Goal: Task Accomplishment & Management: Use online tool/utility

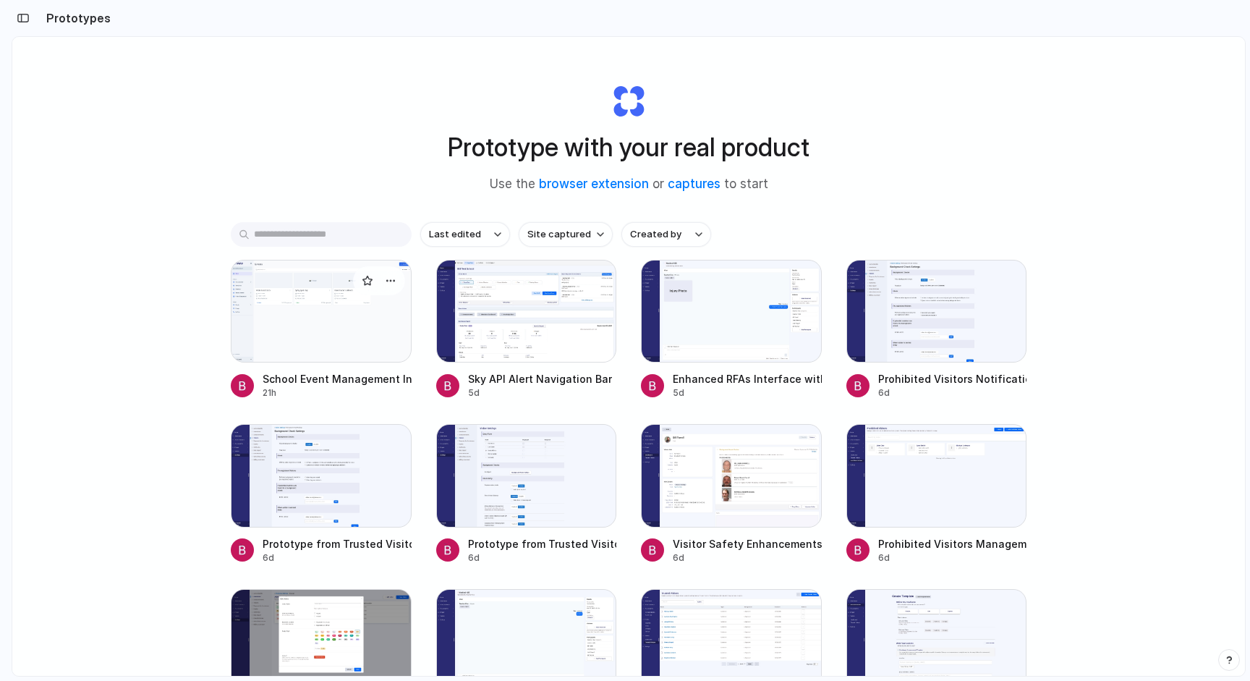
click at [345, 322] on div at bounding box center [321, 311] width 181 height 103
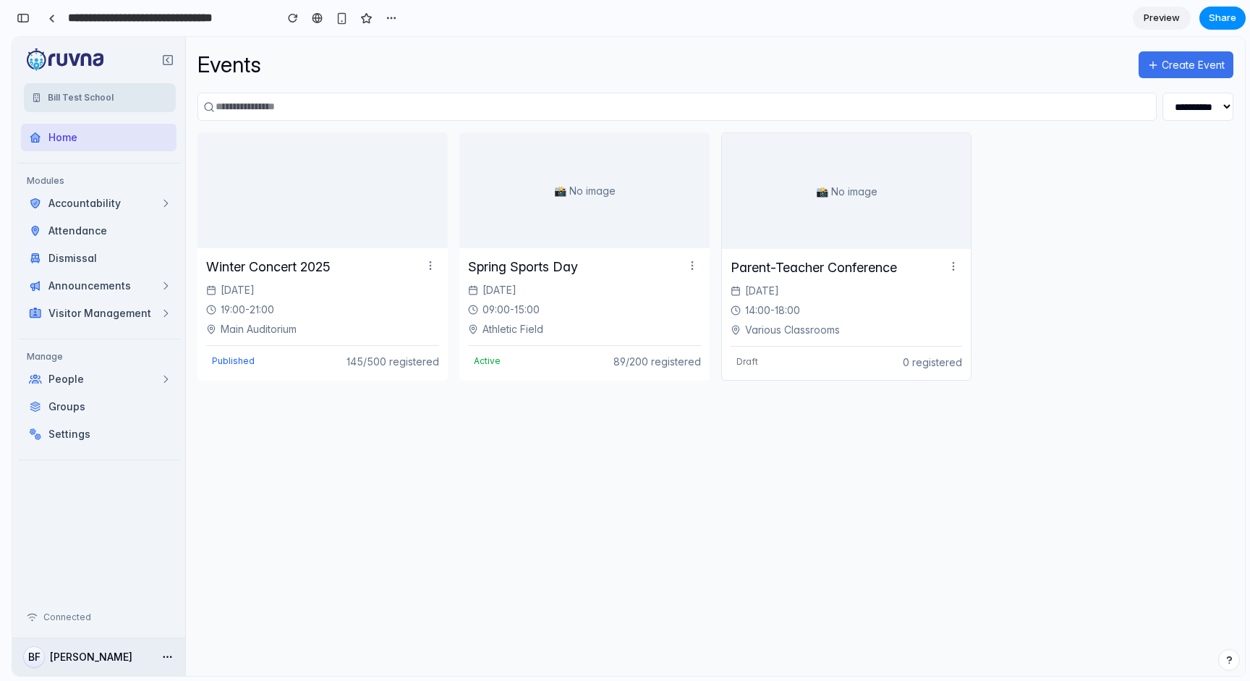
click at [1159, 72] on button "Create Event" at bounding box center [1186, 64] width 95 height 27
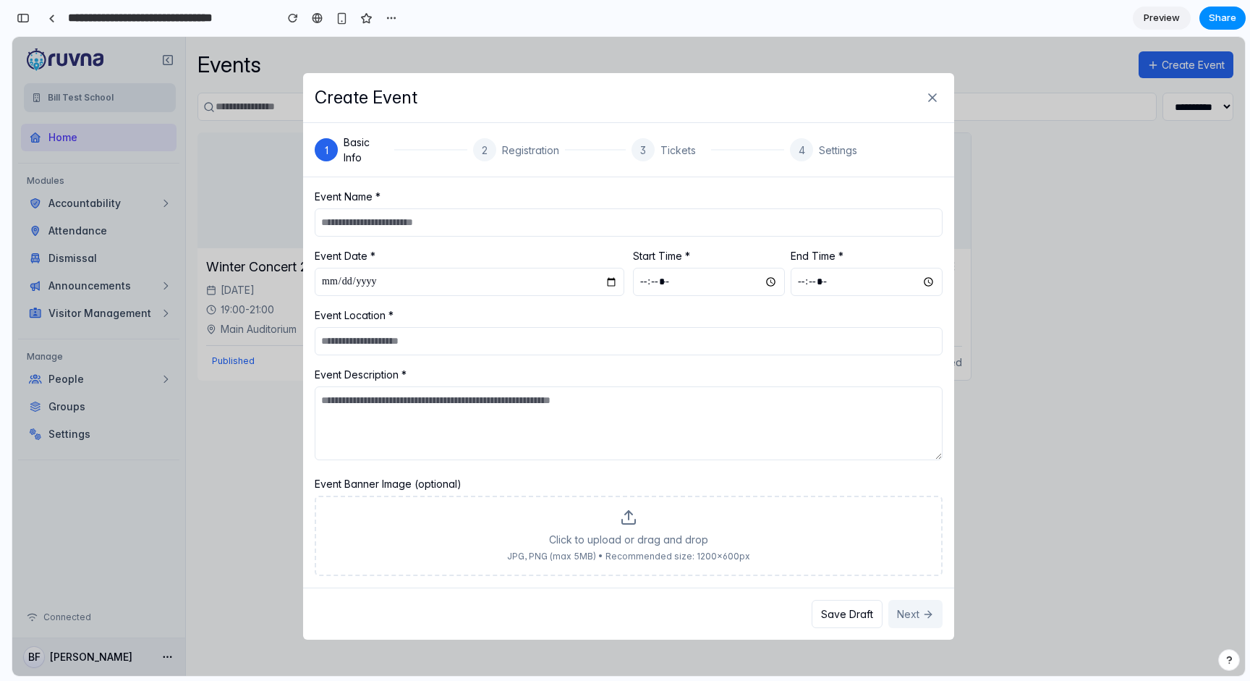
click at [757, 216] on input "text" at bounding box center [629, 222] width 628 height 28
type input "**********"
click at [331, 276] on input "date" at bounding box center [470, 282] width 310 height 28
type input "**********"
click at [649, 284] on input "time" at bounding box center [709, 282] width 152 height 28
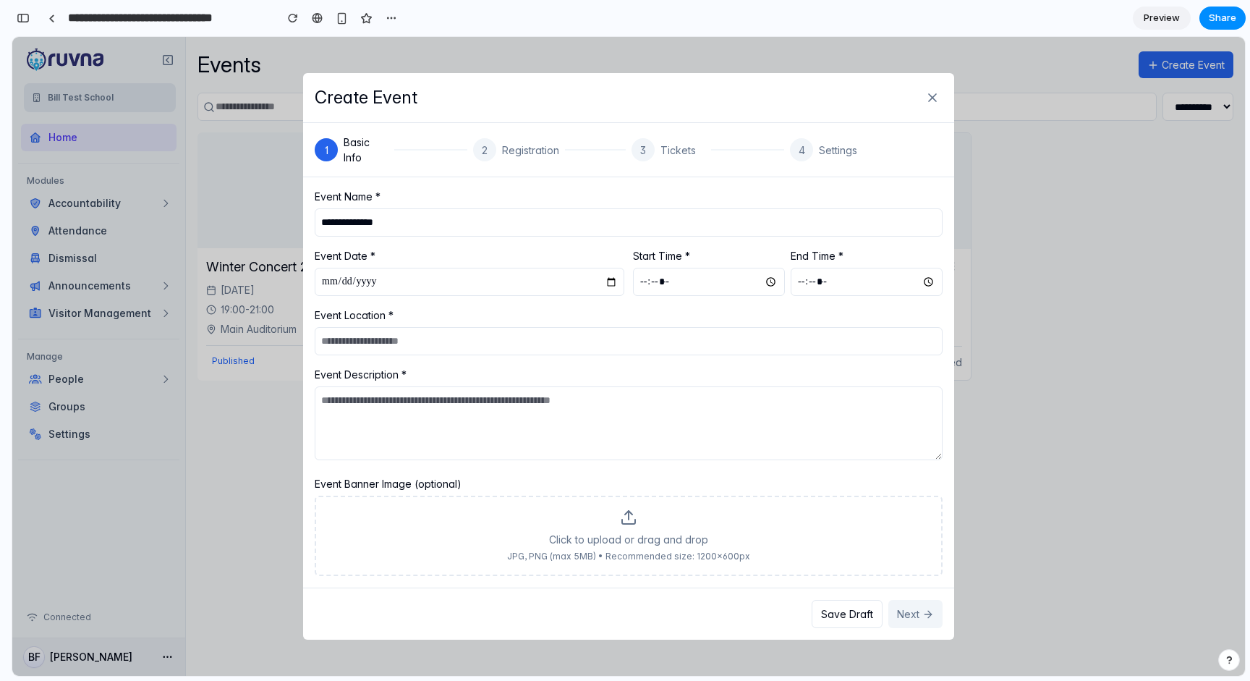
type input "*****"
type input "**********"
type textarea "**********"
click at [913, 611] on button "Next" at bounding box center [916, 614] width 54 height 28
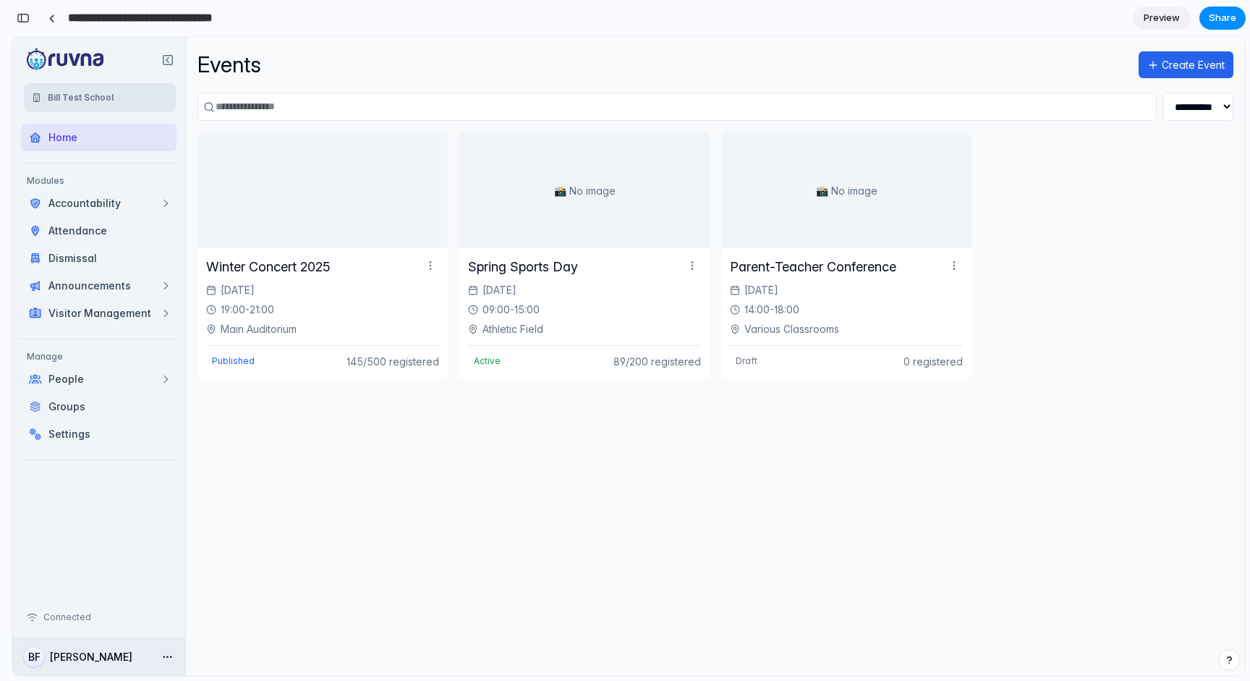
click at [65, 20] on input "**********" at bounding box center [167, 18] width 205 height 26
click at [59, 20] on link at bounding box center [52, 18] width 22 height 22
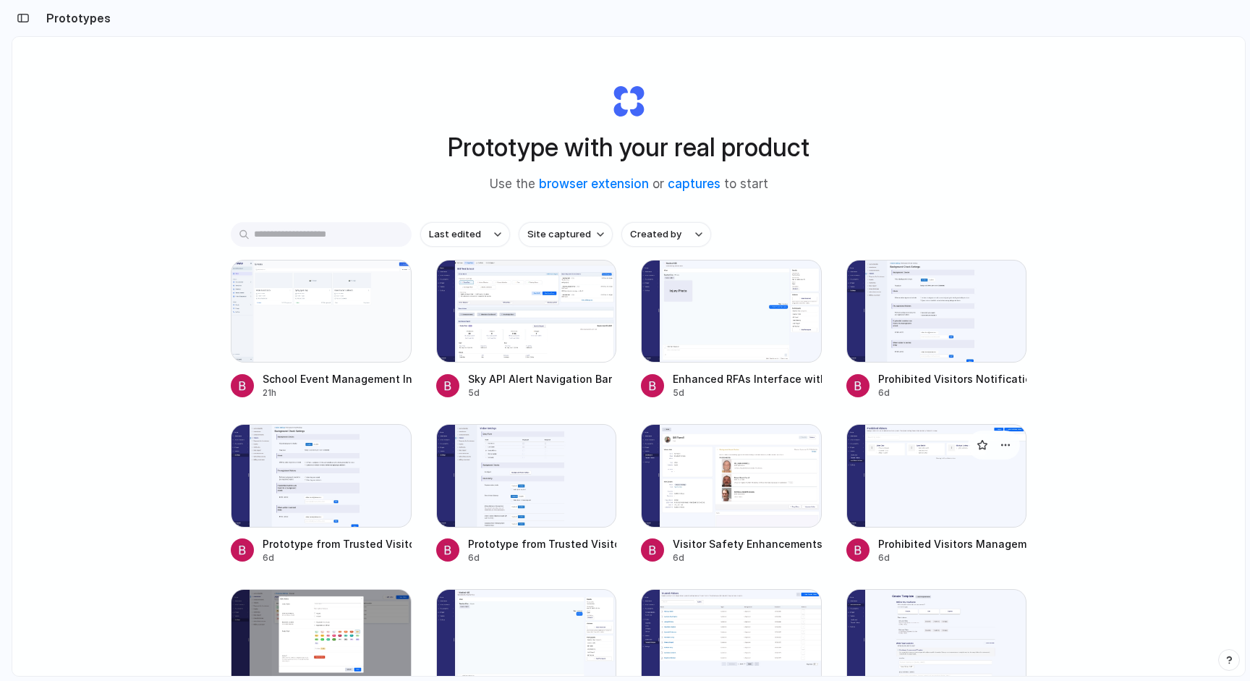
click at [918, 457] on div at bounding box center [937, 475] width 181 height 103
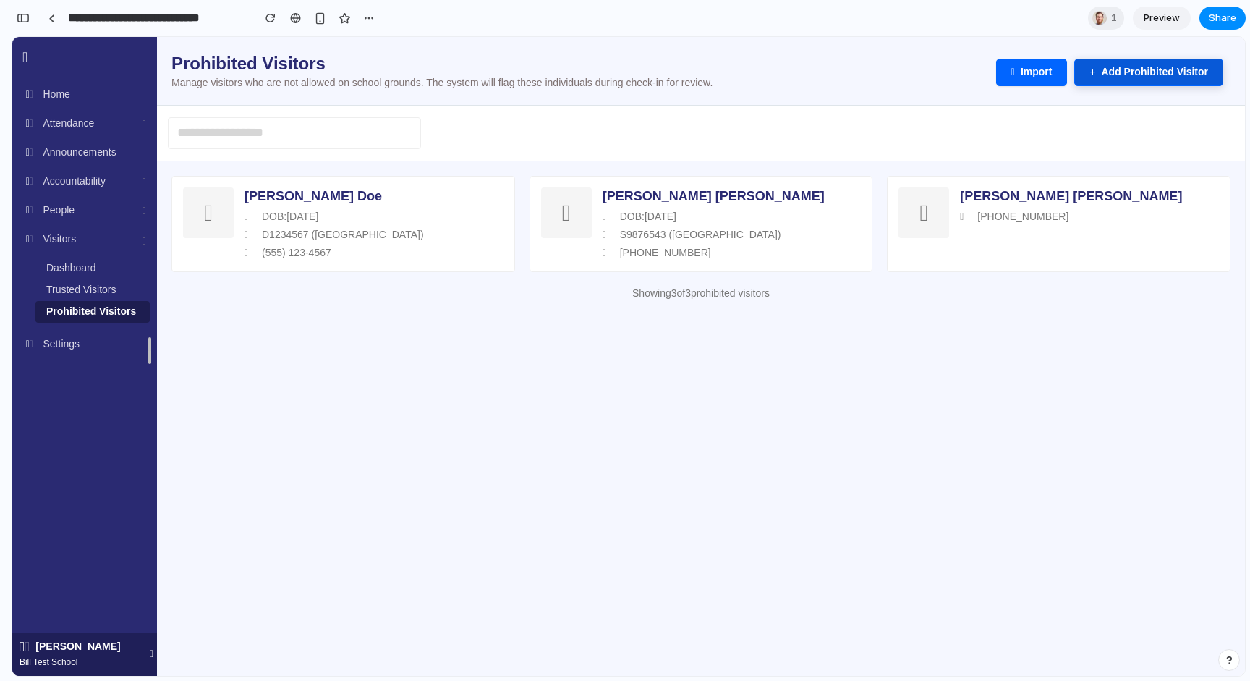
click at [1116, 80] on button "Add Prohibited Visitor" at bounding box center [1149, 72] width 149 height 27
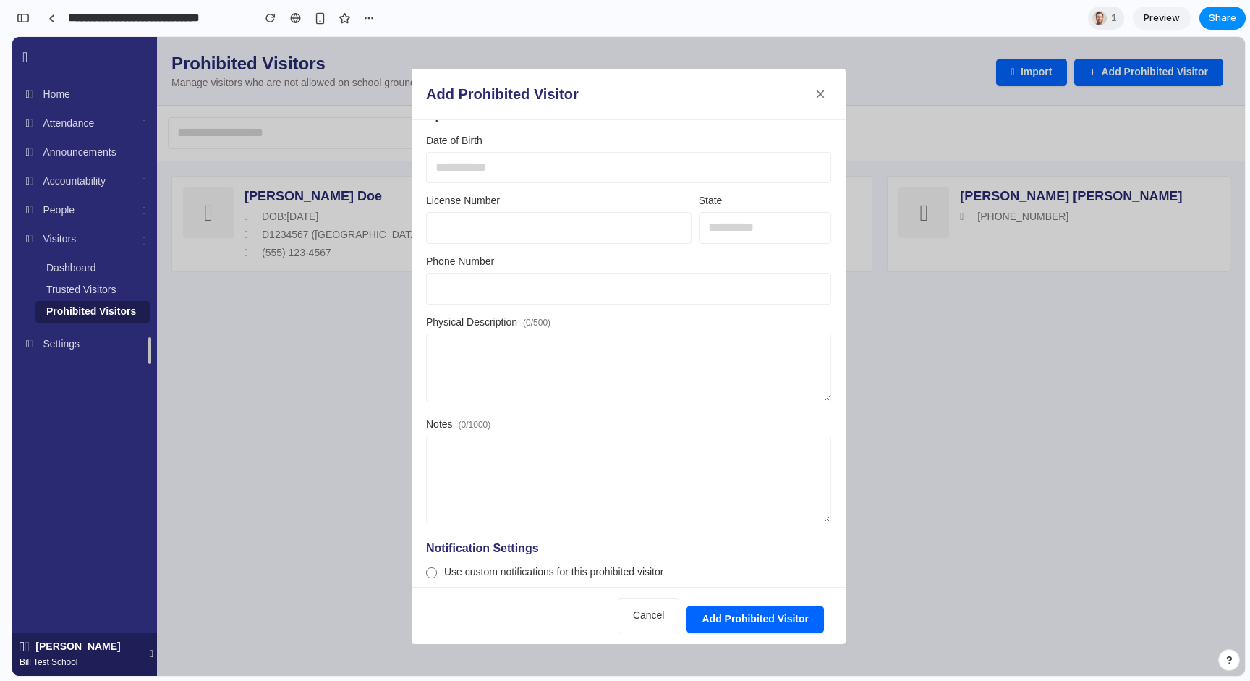
scroll to position [234, 0]
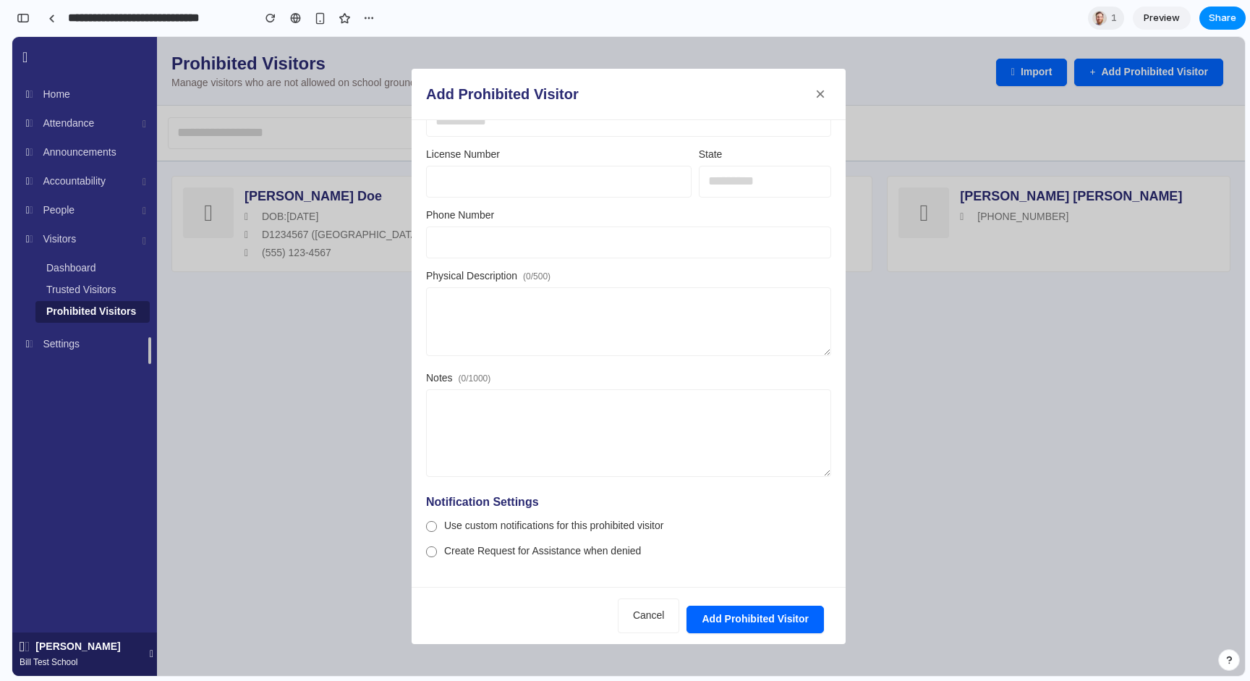
click at [513, 87] on h2 "Add Prohibited Visitor" at bounding box center [502, 94] width 153 height 16
copy h2 "Add Prohibited Visitor"
drag, startPoint x: 972, startPoint y: 38, endPoint x: 984, endPoint y: 74, distance: 37.5
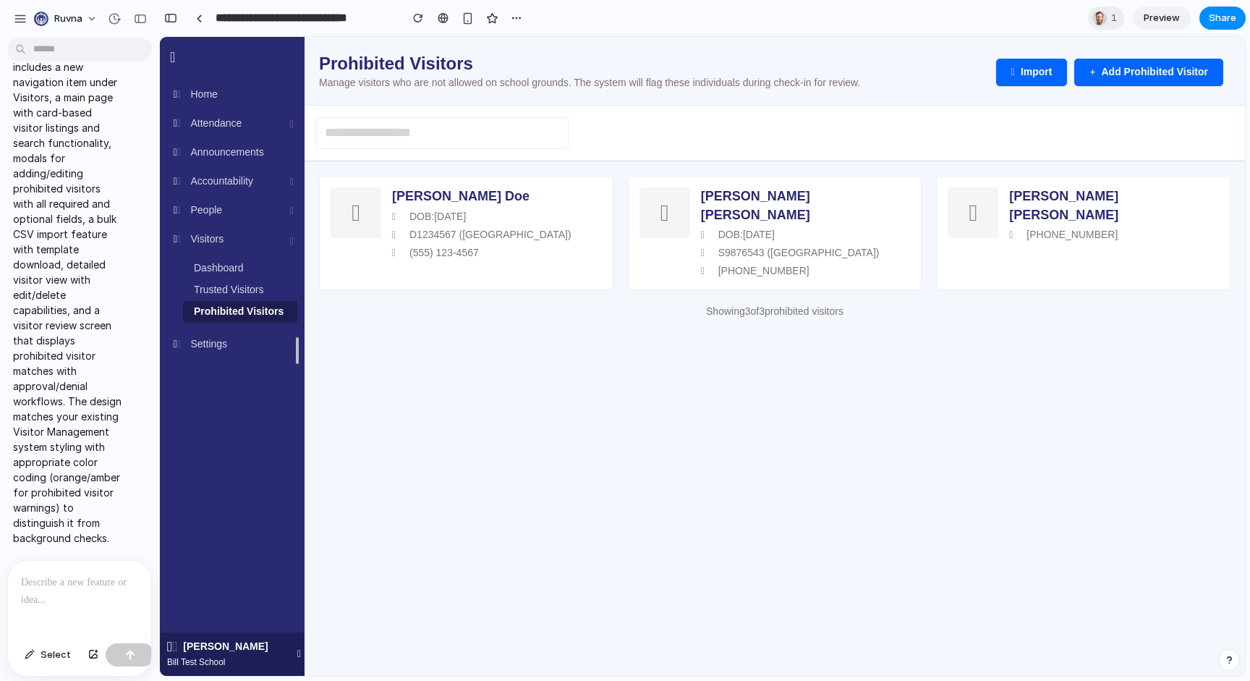
scroll to position [0, 0]
click at [76, 609] on div at bounding box center [79, 599] width 143 height 77
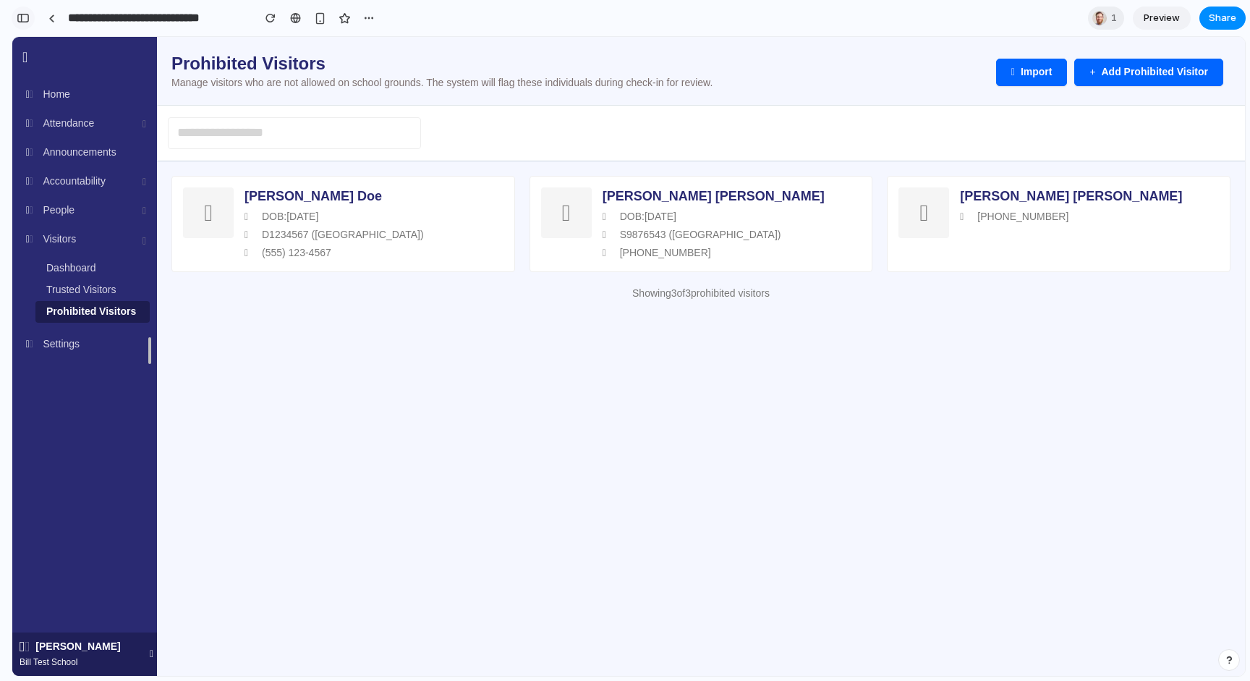
click at [26, 17] on div "button" at bounding box center [23, 18] width 13 height 10
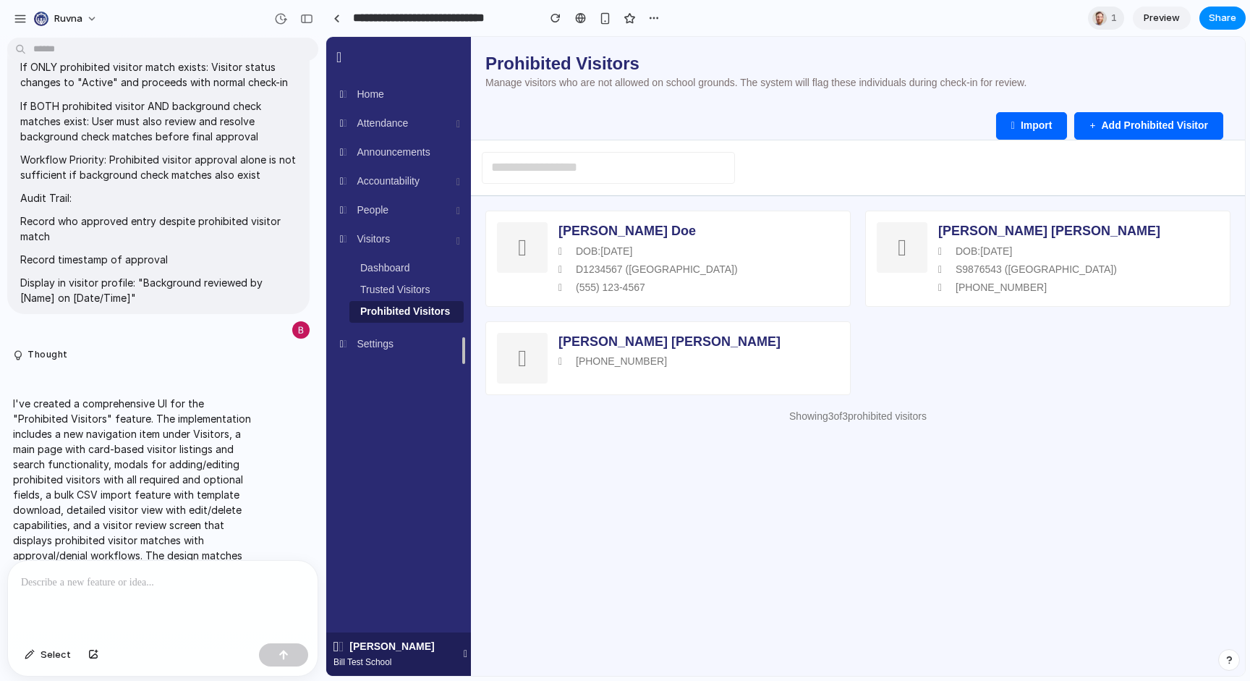
scroll to position [3710, 0]
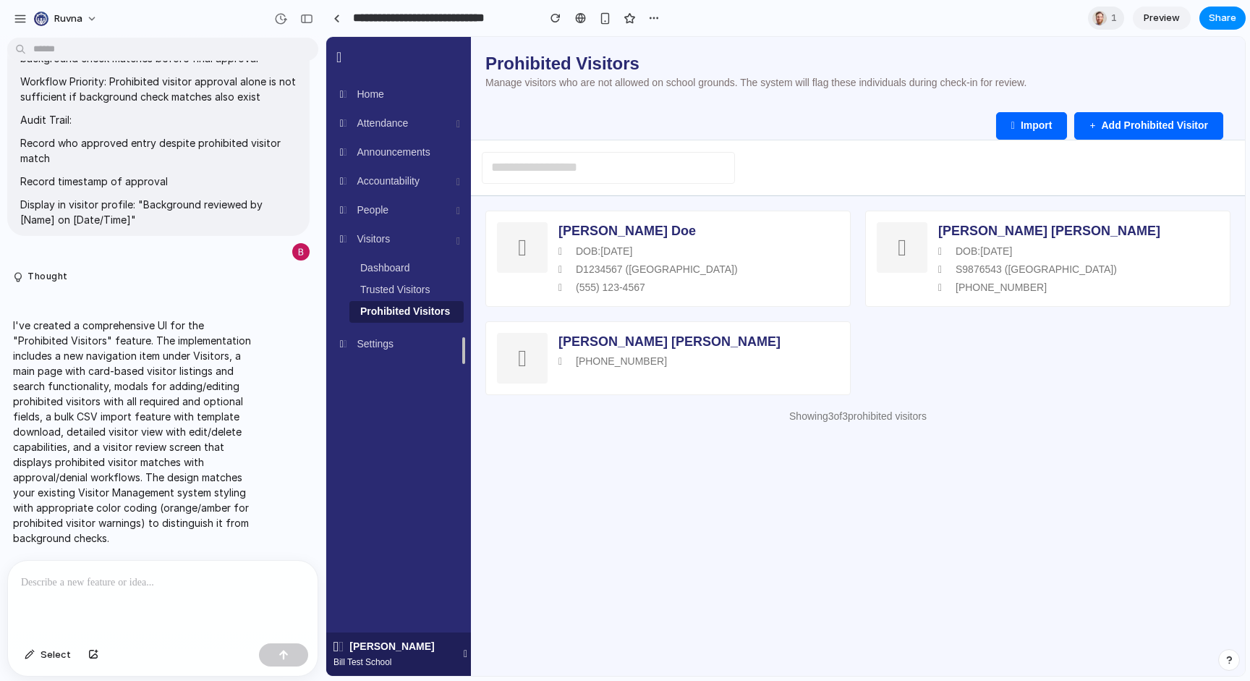
click at [202, 593] on div at bounding box center [163, 599] width 310 height 77
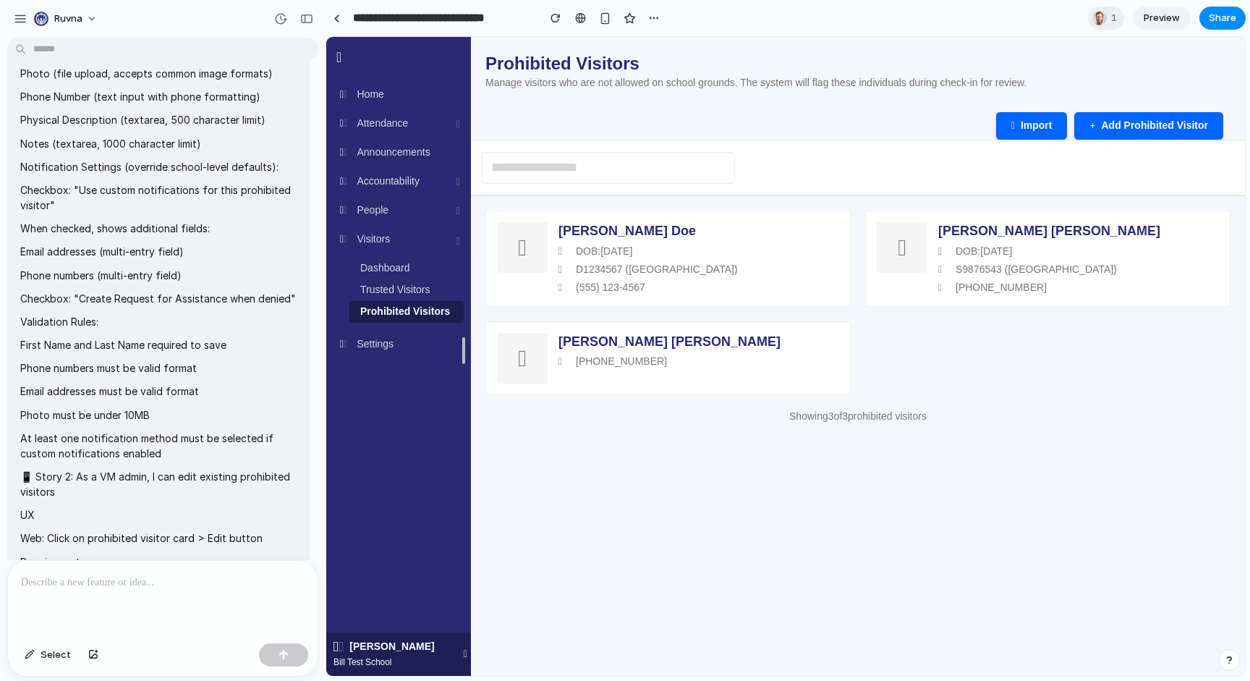
scroll to position [490, 0]
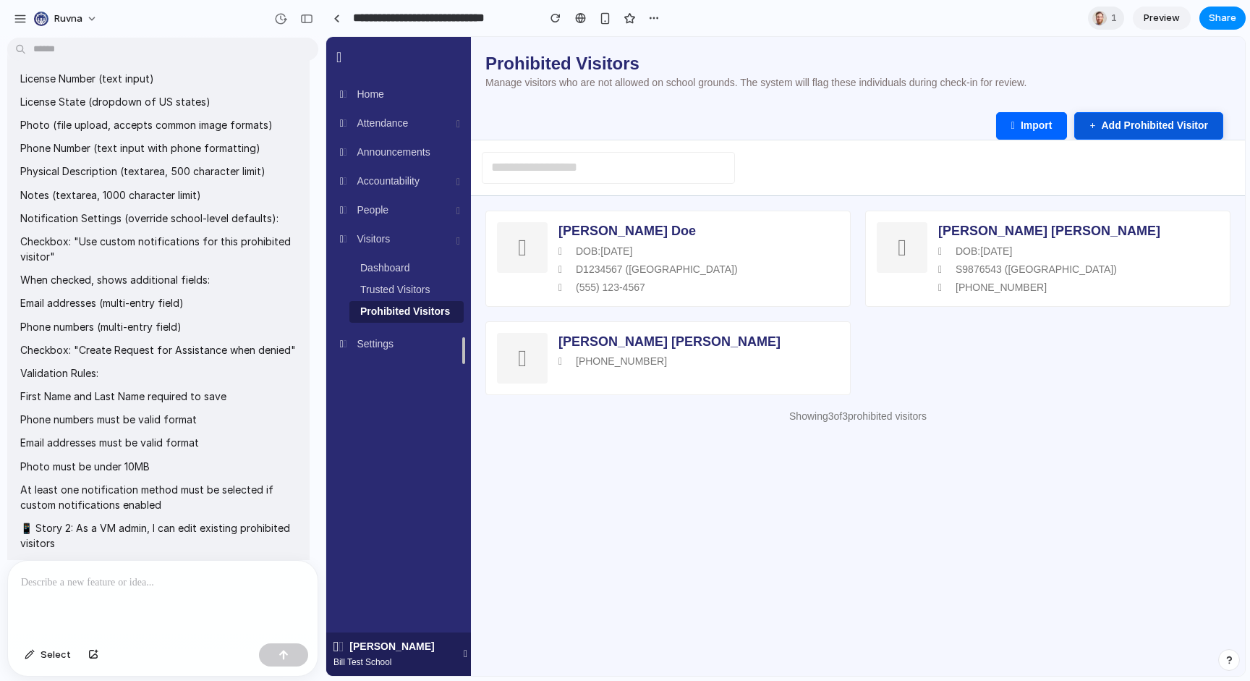
click at [1135, 138] on button "Add Prohibited Visitor" at bounding box center [1149, 125] width 149 height 27
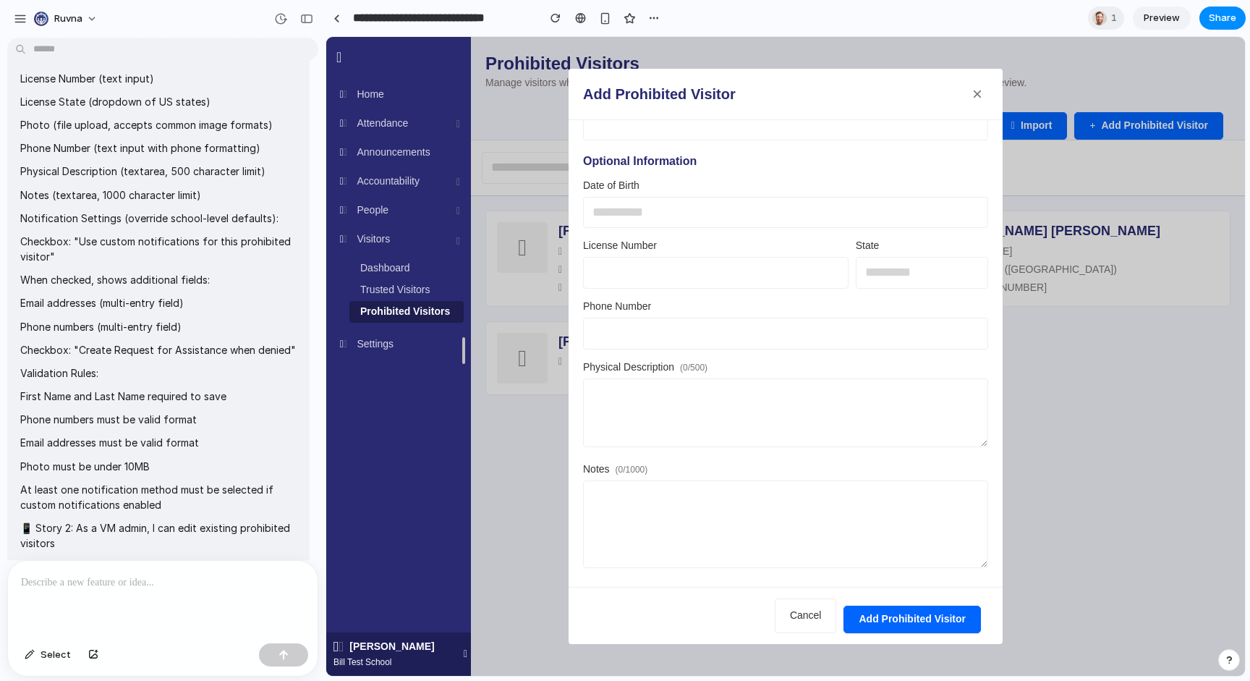
scroll to position [234, 0]
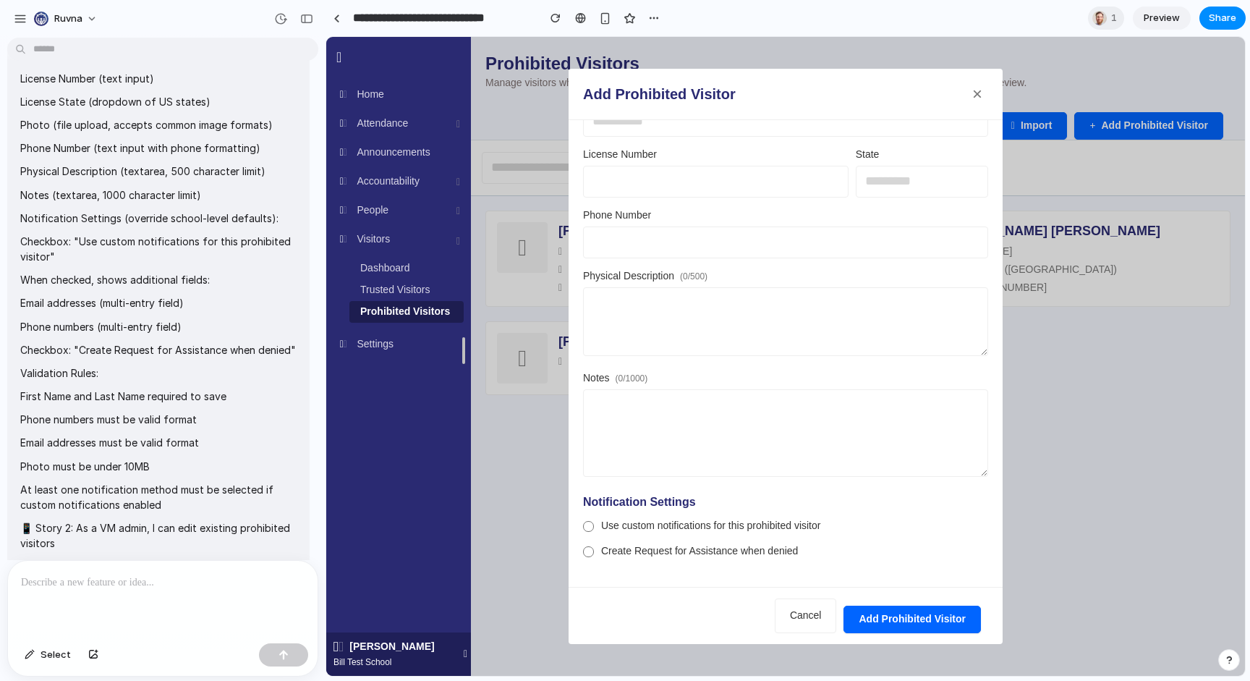
click at [594, 554] on label "Create Request for Assistance when denied" at bounding box center [785, 551] width 405 height 14
click at [590, 551] on div at bounding box center [588, 551] width 11 height 11
click at [588, 527] on div at bounding box center [588, 526] width 10 height 10
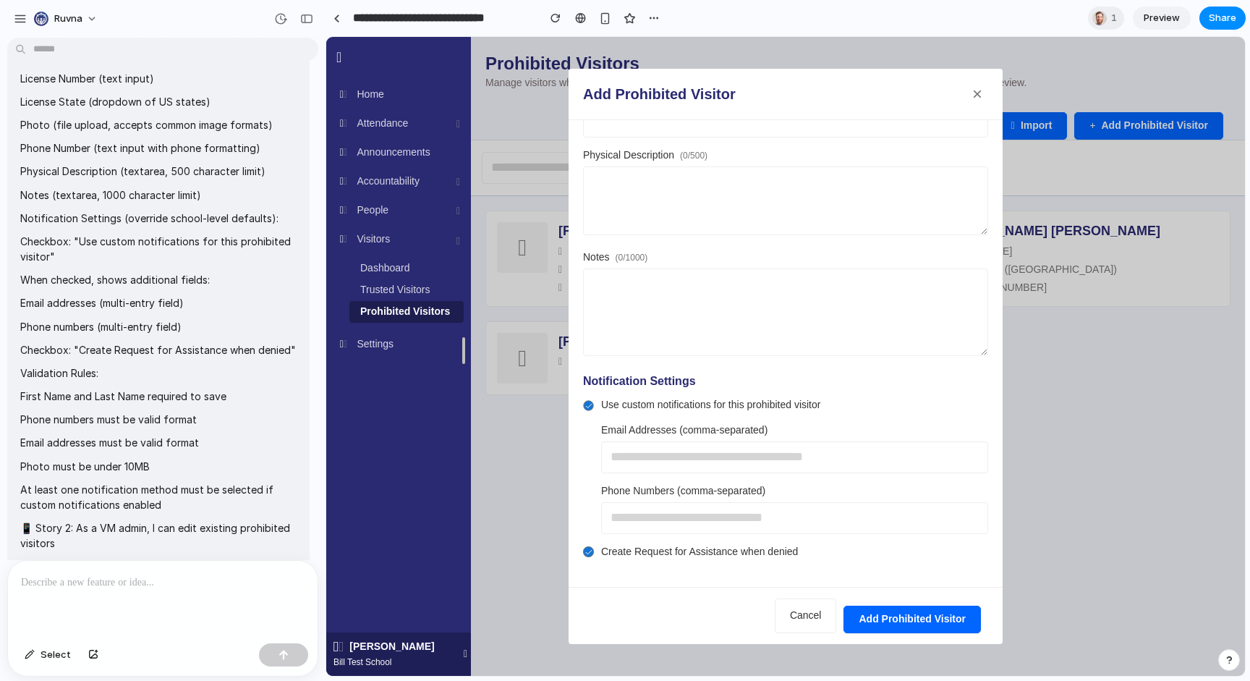
click at [590, 404] on icon at bounding box center [588, 405] width 7 height 7
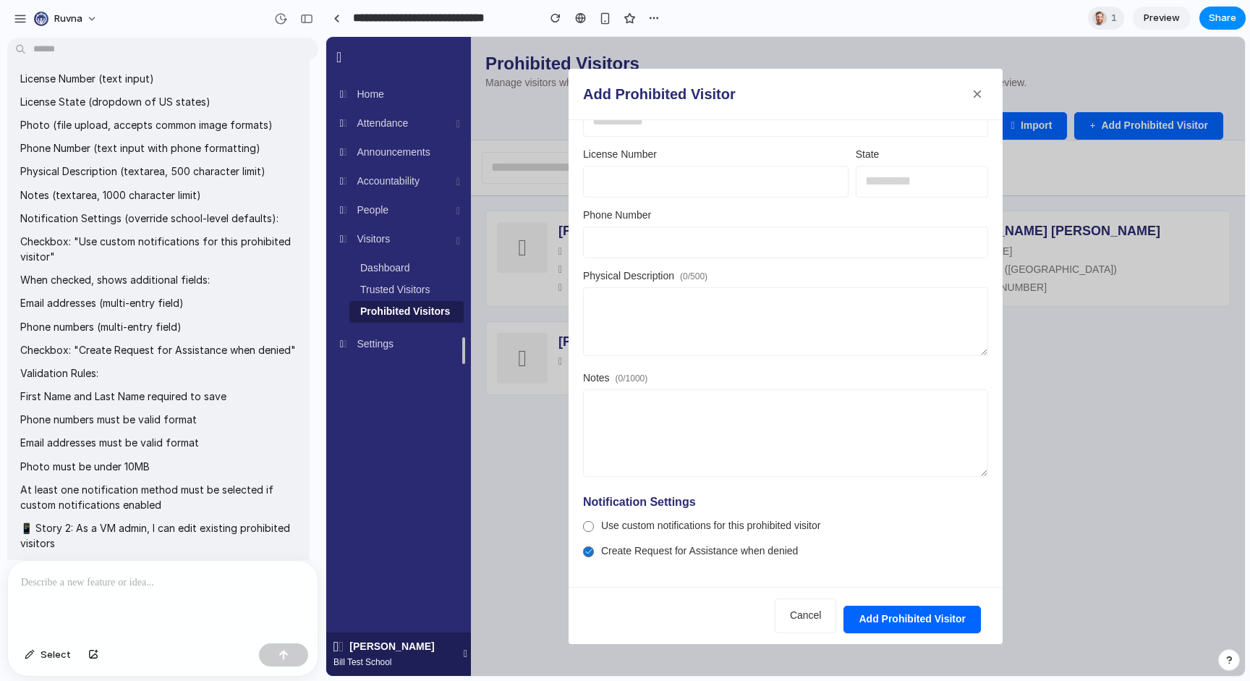
click at [586, 552] on icon at bounding box center [588, 551] width 7 height 7
